Goal: Information Seeking & Learning: Check status

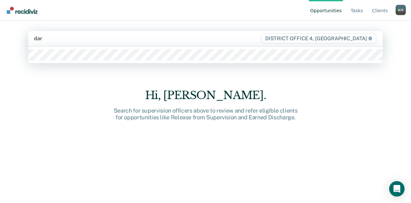
type input "dars"
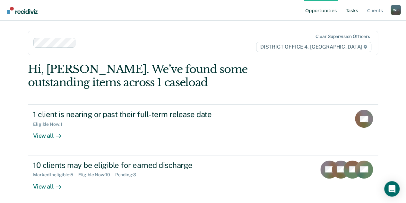
click at [355, 11] on link "Tasks" at bounding box center [351, 10] width 15 height 21
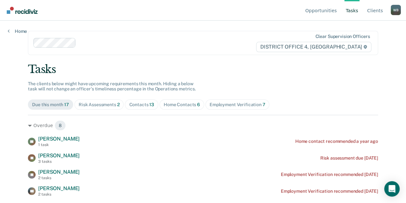
click at [180, 108] on span "Home Contacts 6" at bounding box center [182, 104] width 45 height 10
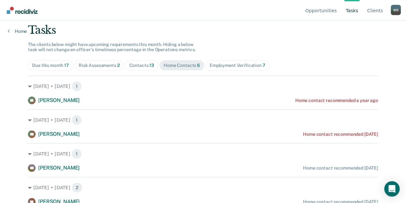
scroll to position [40, 0]
click at [134, 63] on div "Contacts 13" at bounding box center [141, 64] width 25 height 5
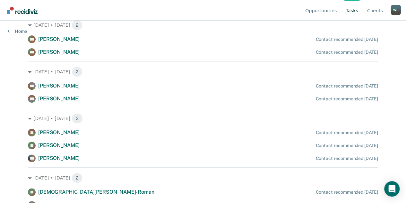
scroll to position [0, 0]
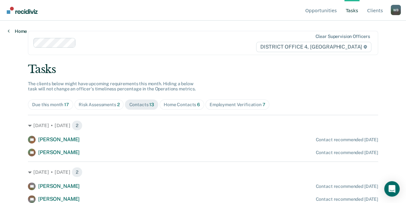
click at [19, 30] on link "Home" at bounding box center [17, 31] width 19 height 6
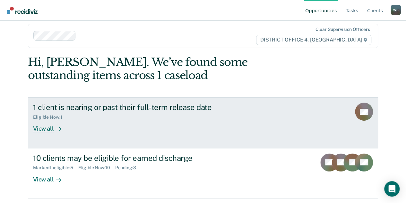
scroll to position [8, 0]
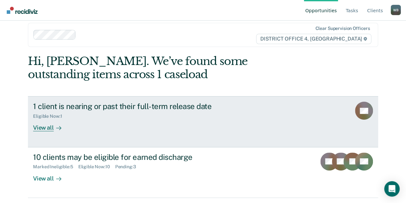
click at [44, 130] on div "View all" at bounding box center [51, 125] width 36 height 13
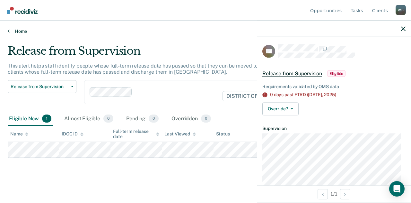
click at [17, 31] on link "Home" at bounding box center [205, 31] width 395 height 6
